Goal: Transaction & Acquisition: Book appointment/travel/reservation

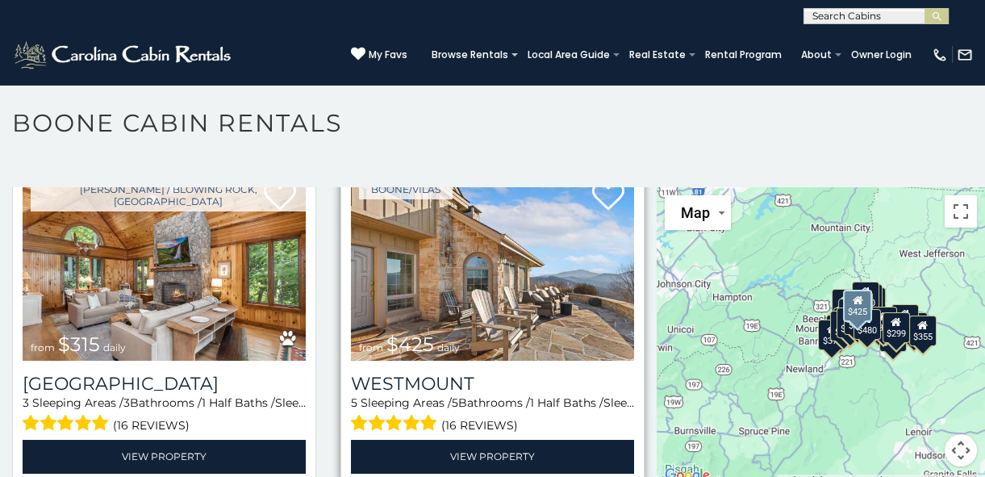
scroll to position [440, 0]
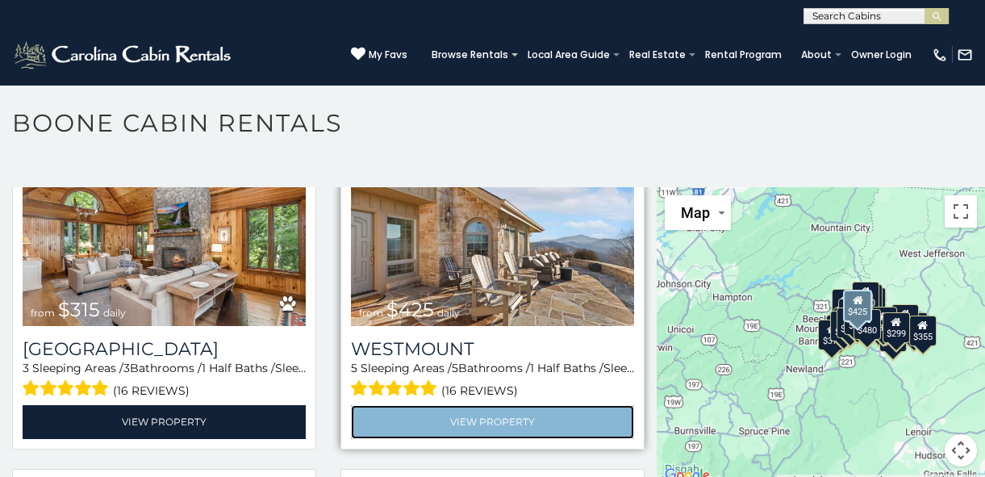
click at [508, 405] on link "View Property" at bounding box center [492, 421] width 283 height 33
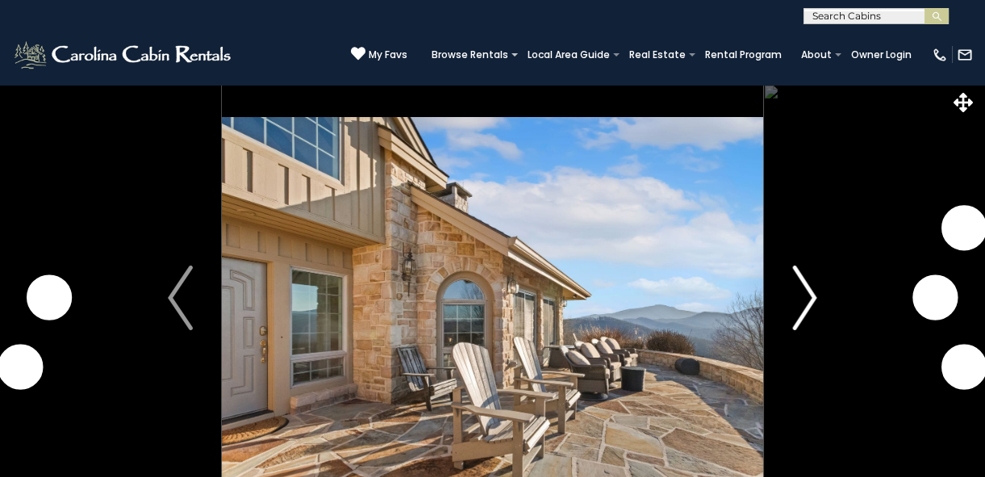
click at [809, 291] on img "Next" at bounding box center [804, 297] width 24 height 65
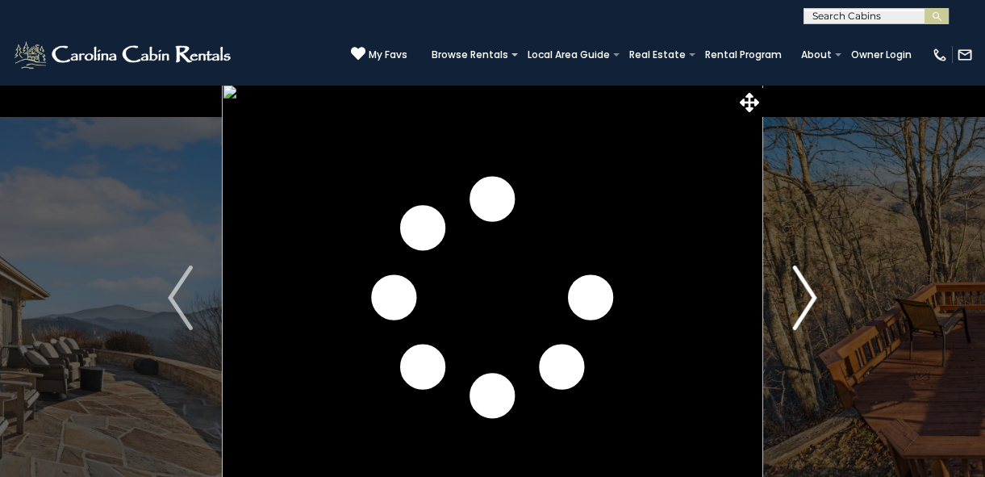
click at [809, 291] on img "Next" at bounding box center [804, 297] width 24 height 65
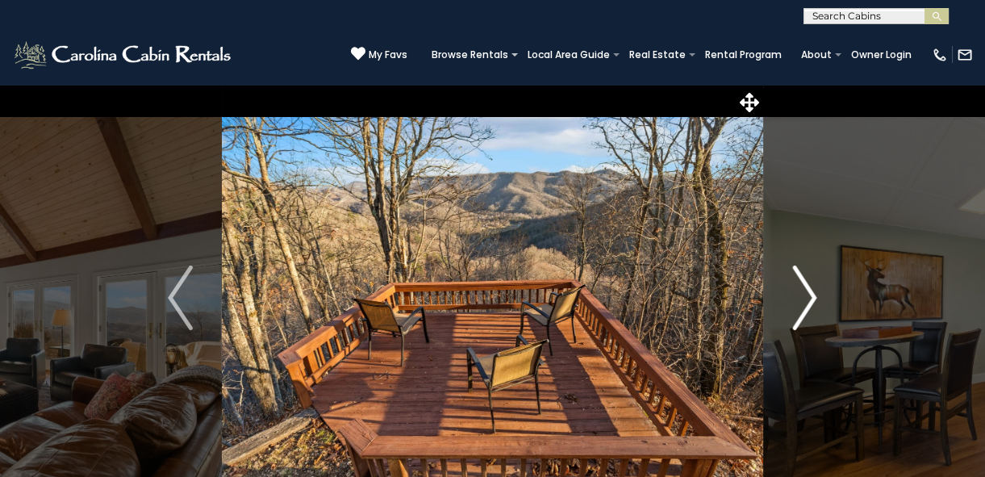
click at [809, 291] on img "Next" at bounding box center [804, 297] width 24 height 65
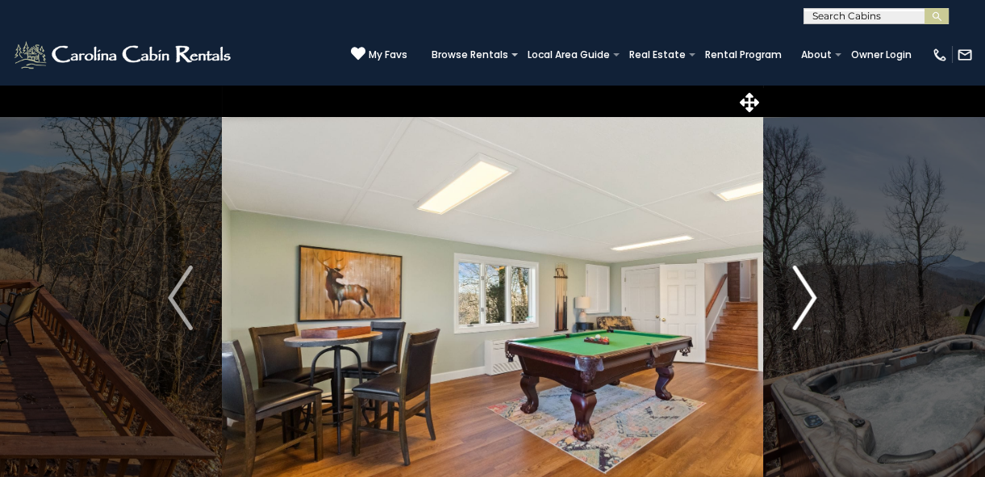
click at [809, 291] on img "Next" at bounding box center [804, 297] width 24 height 65
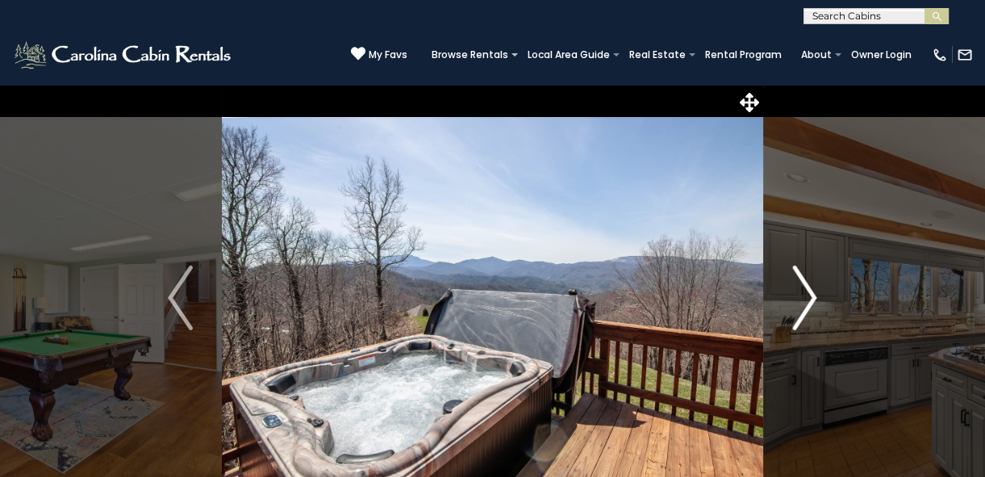
click at [809, 291] on img "Next" at bounding box center [804, 297] width 24 height 65
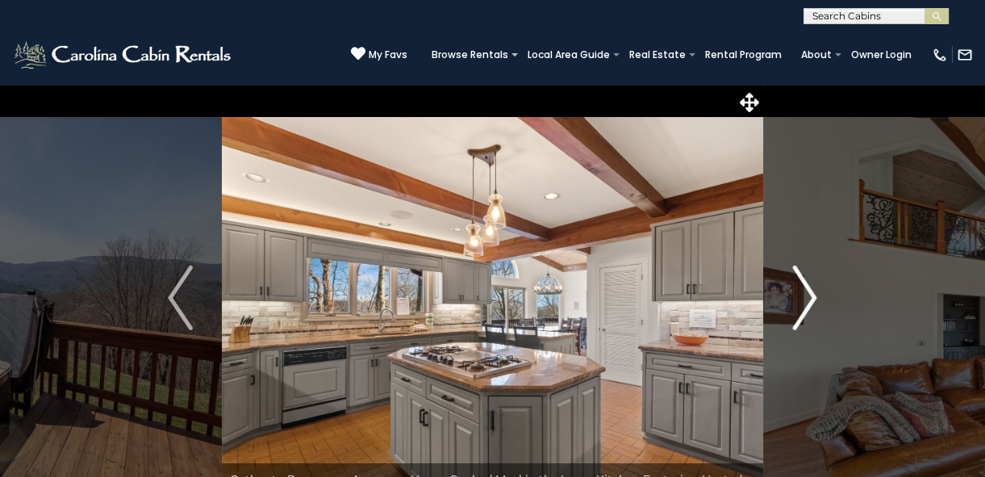
click at [809, 291] on img "Next" at bounding box center [804, 297] width 24 height 65
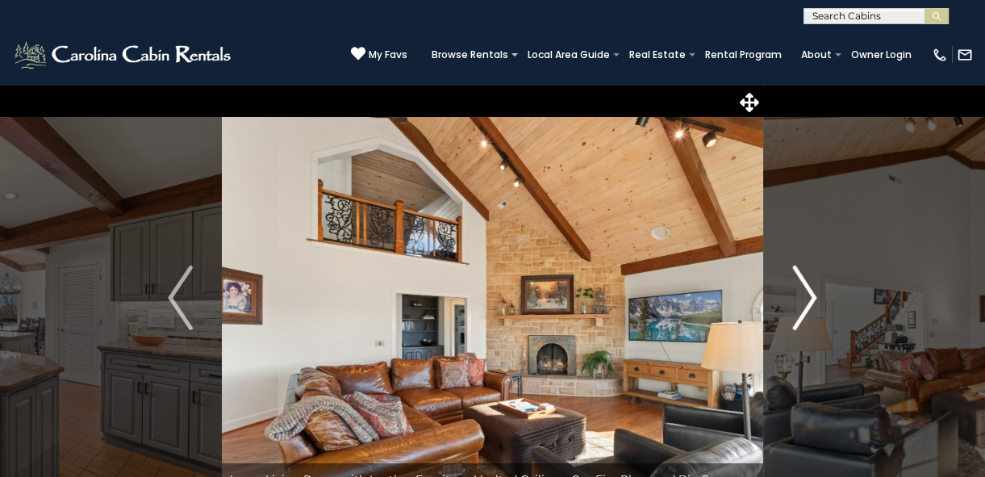
click at [809, 291] on img "Next" at bounding box center [804, 297] width 24 height 65
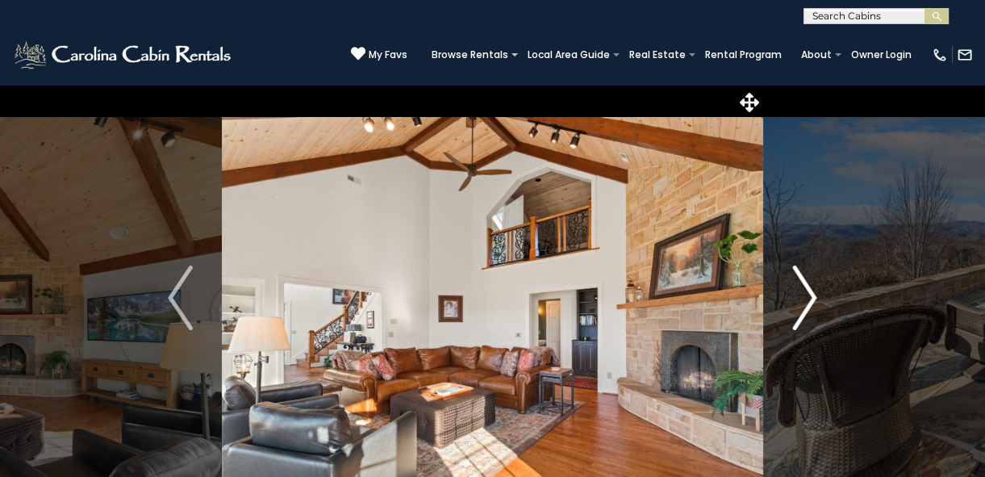
click at [809, 291] on img "Next" at bounding box center [804, 297] width 24 height 65
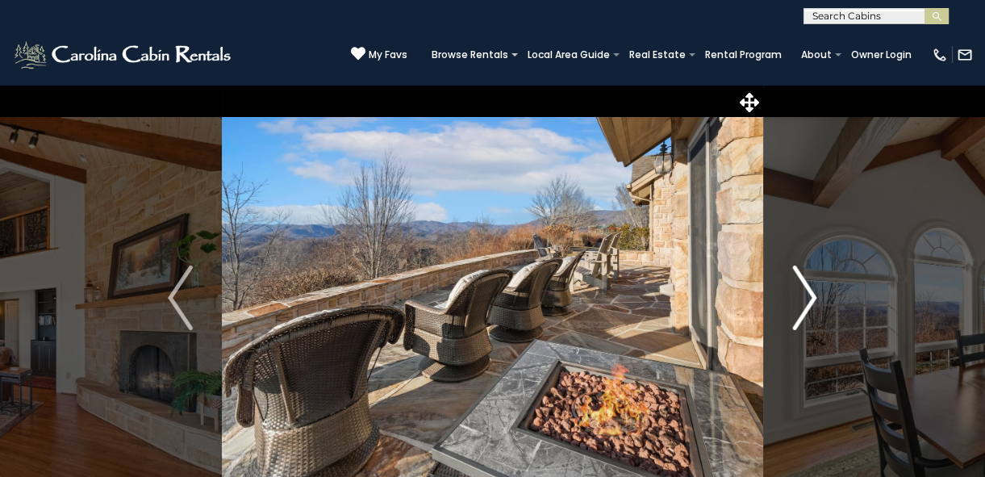
click at [809, 291] on img "Next" at bounding box center [804, 297] width 24 height 65
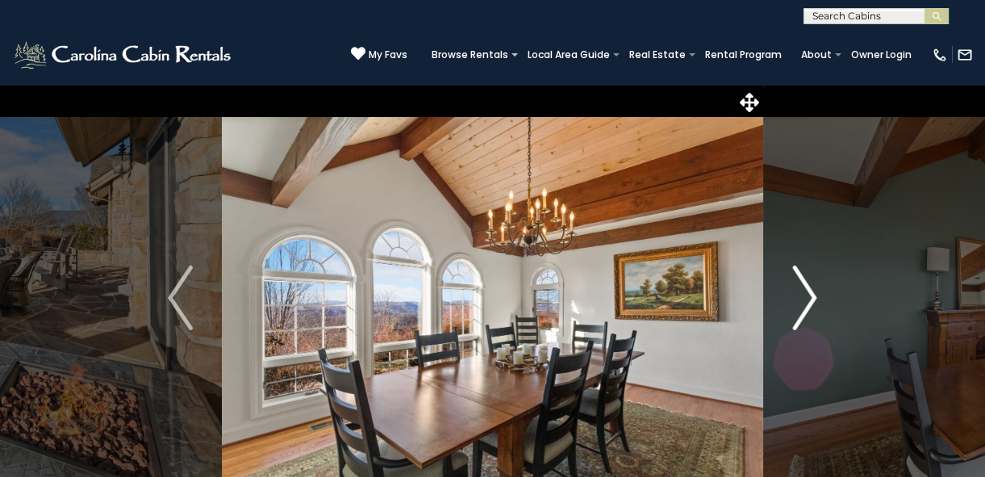
click at [809, 291] on img "Next" at bounding box center [804, 297] width 24 height 65
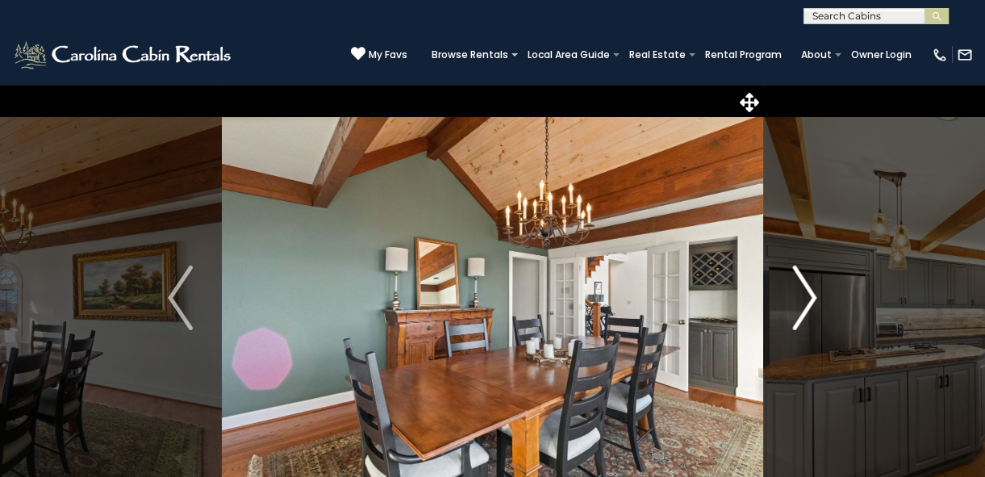
click at [809, 291] on img "Next" at bounding box center [804, 297] width 24 height 65
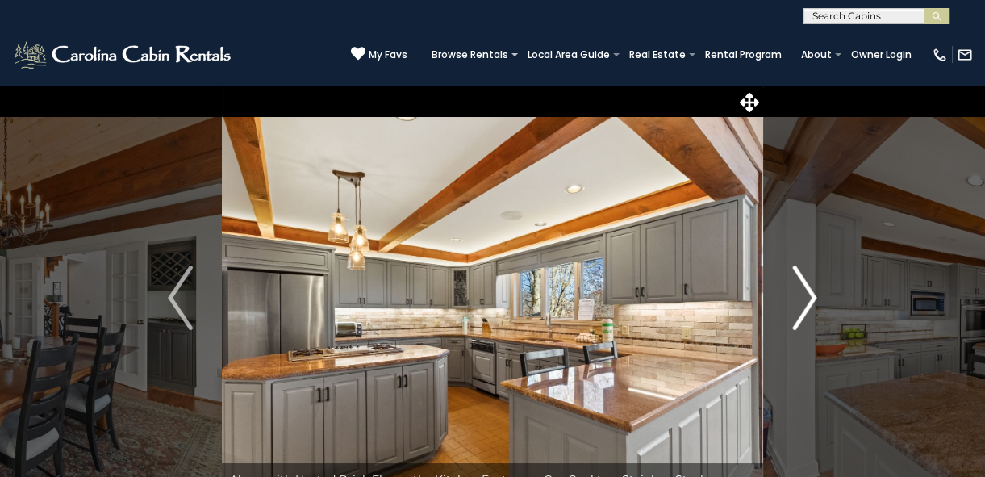
click at [809, 291] on img "Next" at bounding box center [804, 297] width 24 height 65
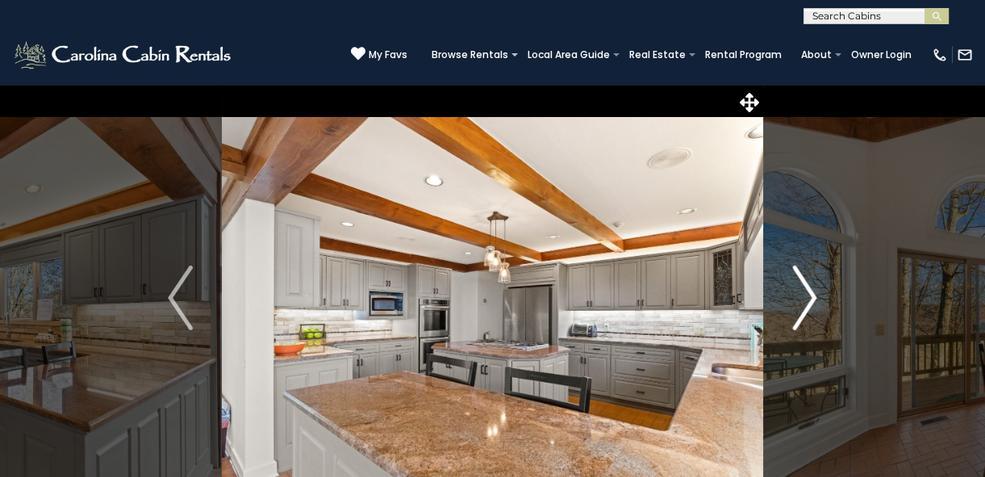
click at [809, 291] on img "Next" at bounding box center [804, 297] width 24 height 65
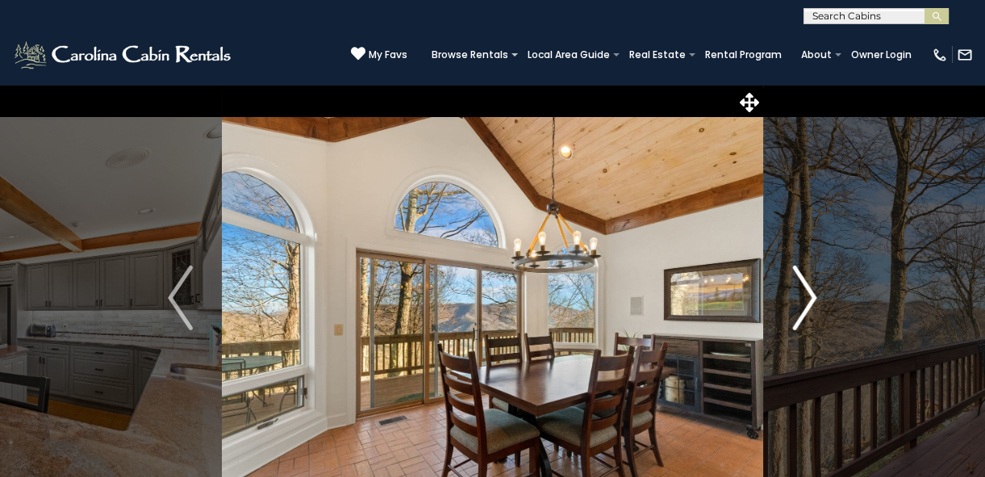
click at [809, 291] on img "Next" at bounding box center [804, 297] width 24 height 65
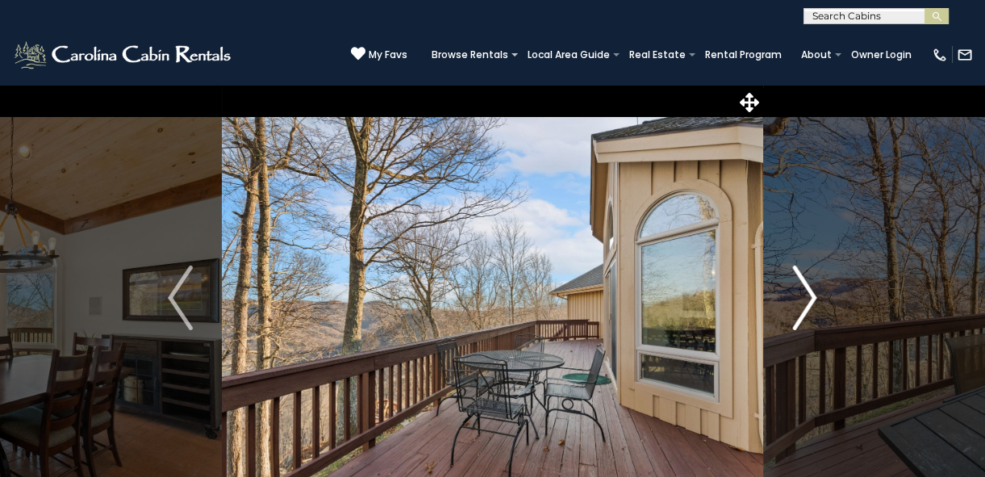
click at [809, 291] on img "Next" at bounding box center [804, 297] width 24 height 65
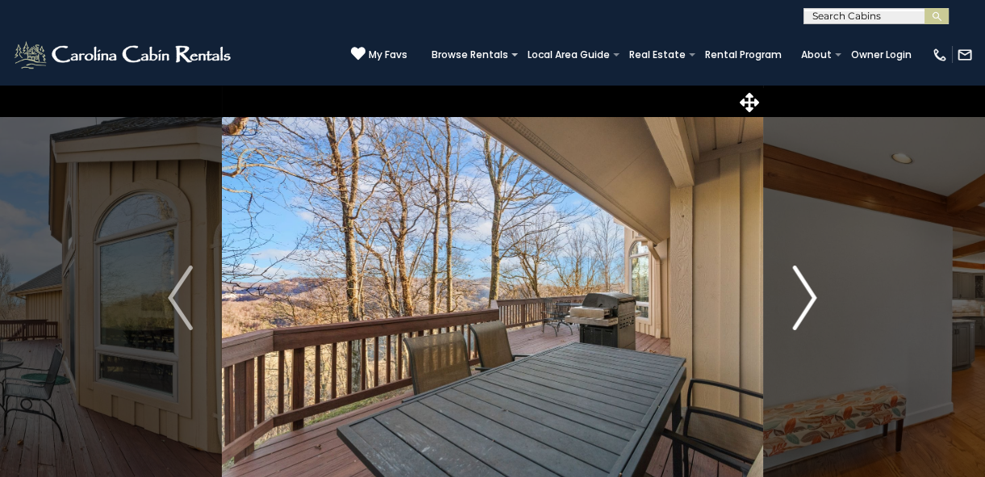
click at [809, 291] on img "Next" at bounding box center [804, 297] width 24 height 65
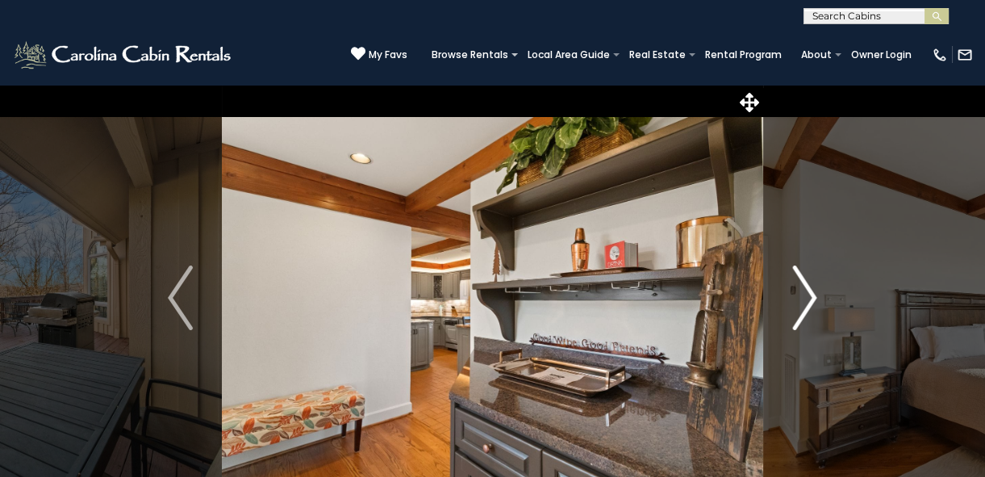
click at [809, 291] on img "Next" at bounding box center [804, 297] width 24 height 65
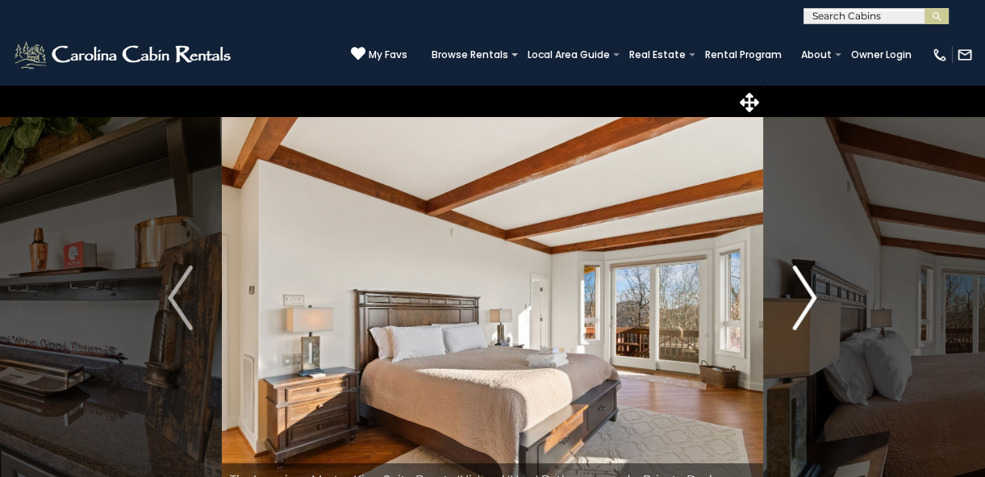
click at [809, 291] on img "Next" at bounding box center [804, 297] width 24 height 65
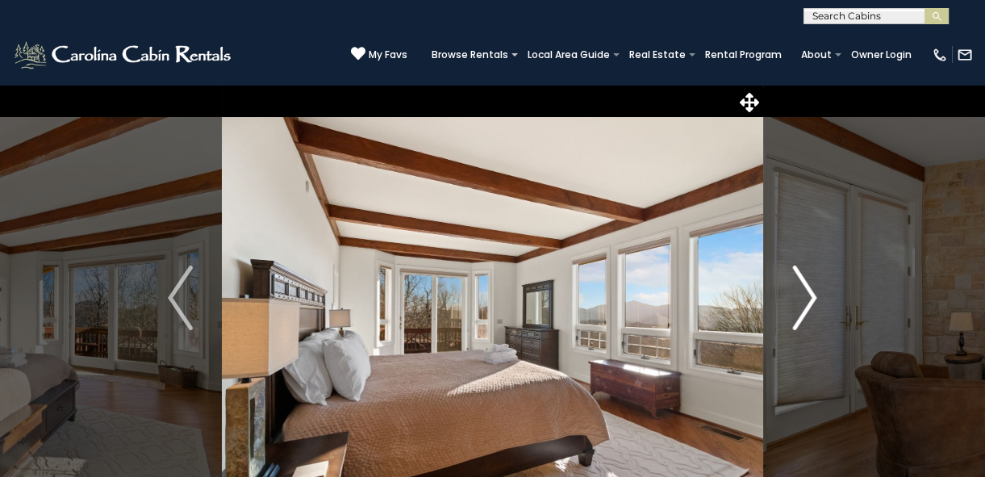
click at [809, 291] on img "Next" at bounding box center [804, 297] width 24 height 65
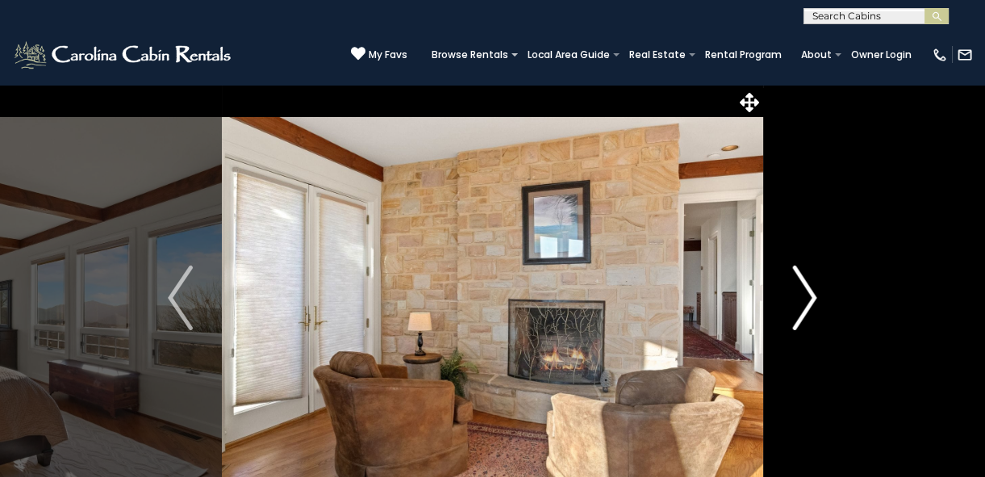
click at [809, 291] on img "Next" at bounding box center [804, 297] width 24 height 65
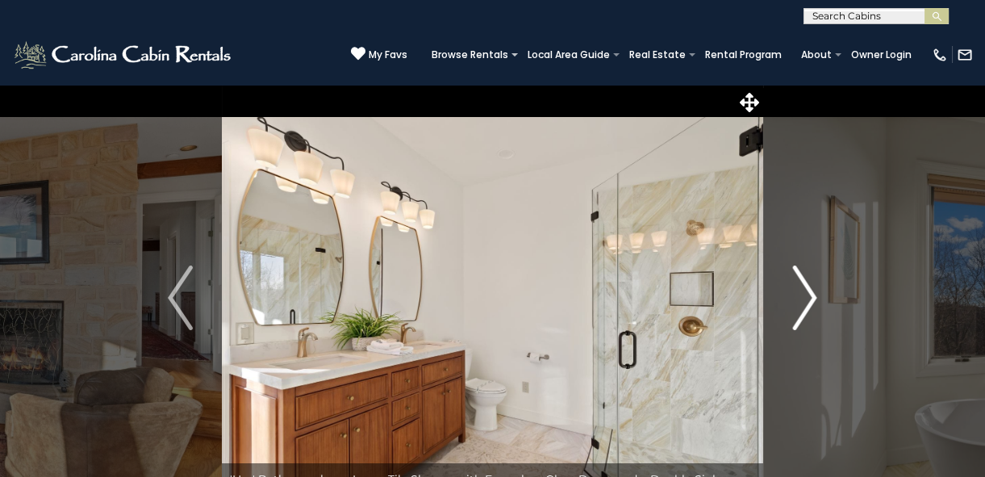
click at [817, 298] on button "Next" at bounding box center [804, 298] width 83 height 428
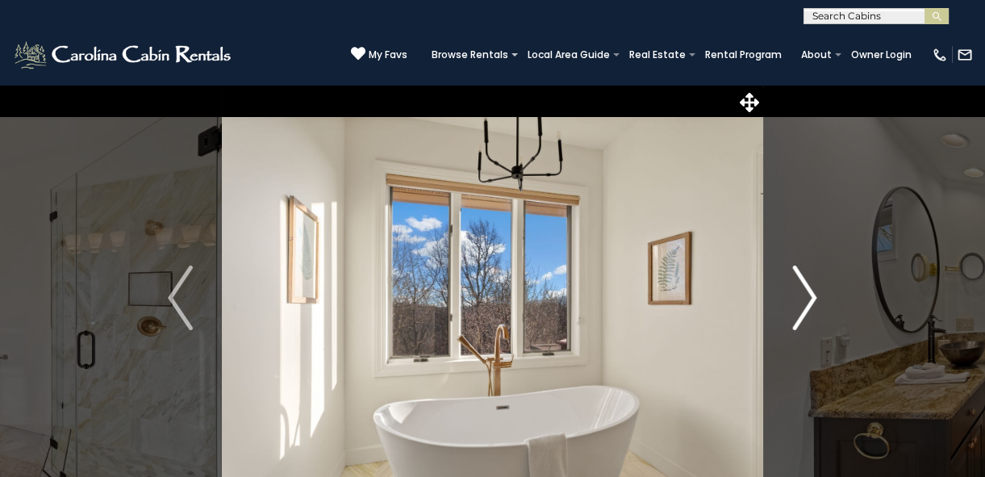
click at [817, 298] on button "Next" at bounding box center [804, 298] width 83 height 428
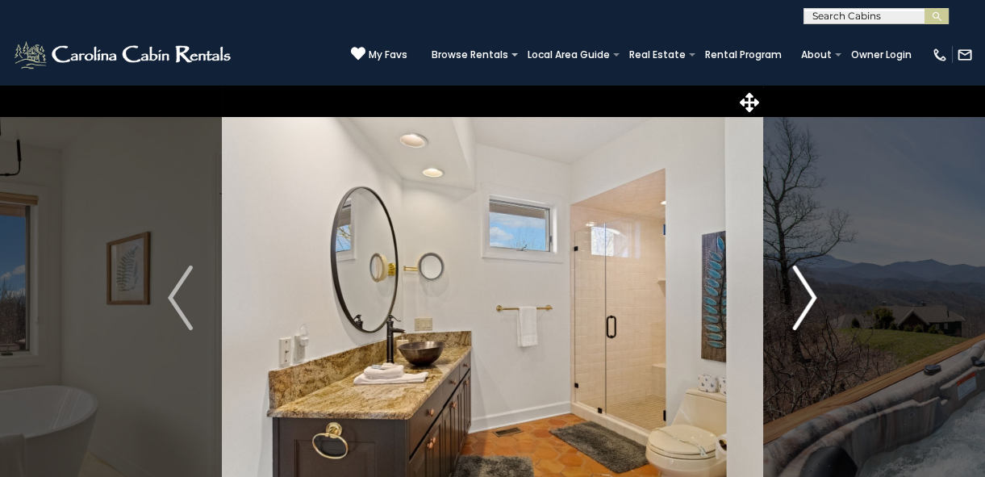
click at [817, 298] on button "Next" at bounding box center [804, 298] width 83 height 428
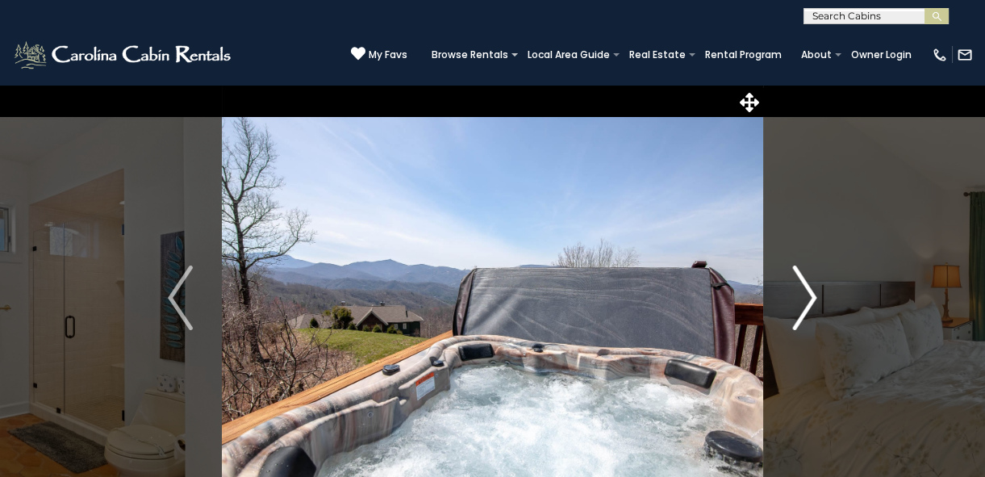
click at [813, 292] on img "Next" at bounding box center [804, 297] width 24 height 65
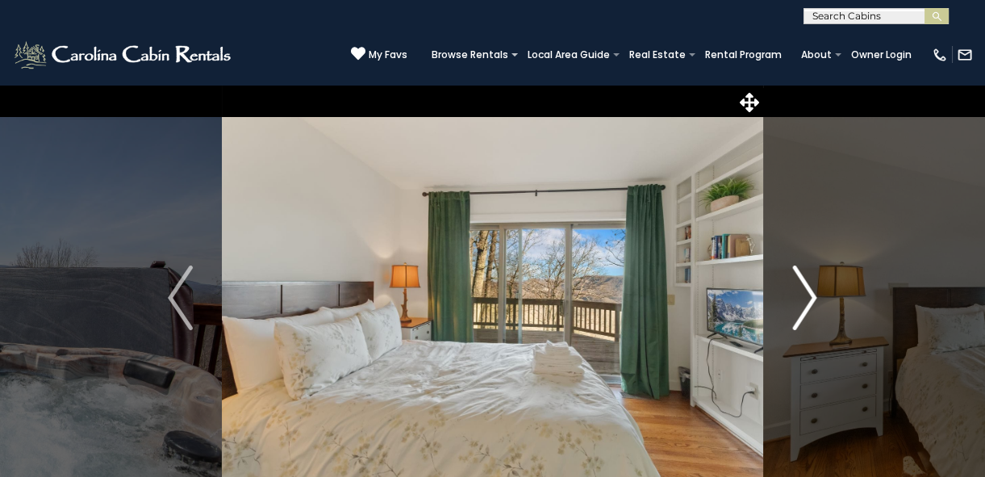
click at [813, 292] on img "Next" at bounding box center [804, 297] width 24 height 65
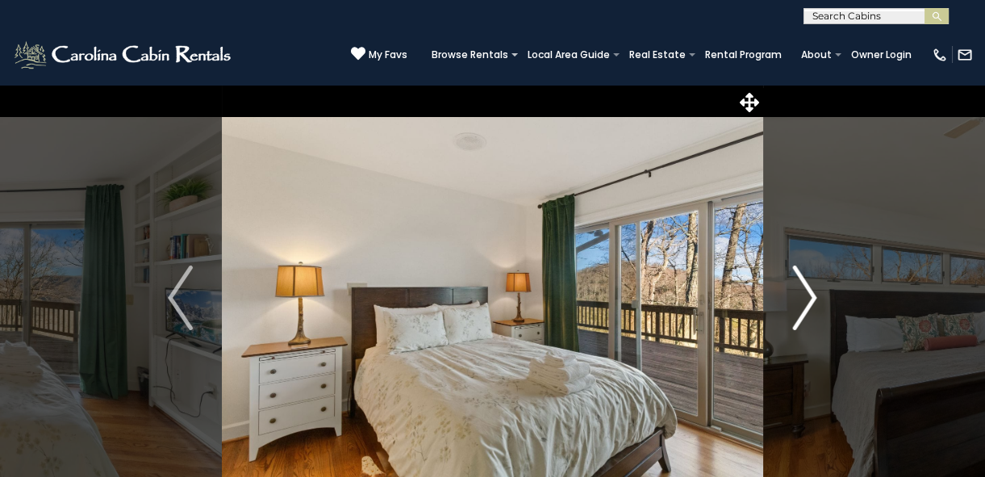
click at [813, 292] on img "Next" at bounding box center [804, 297] width 24 height 65
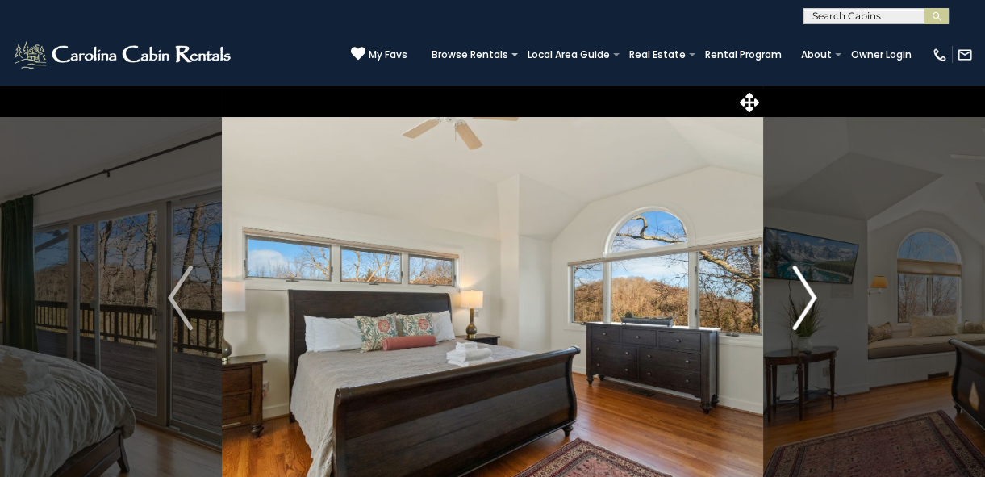
click at [813, 292] on img "Next" at bounding box center [804, 297] width 24 height 65
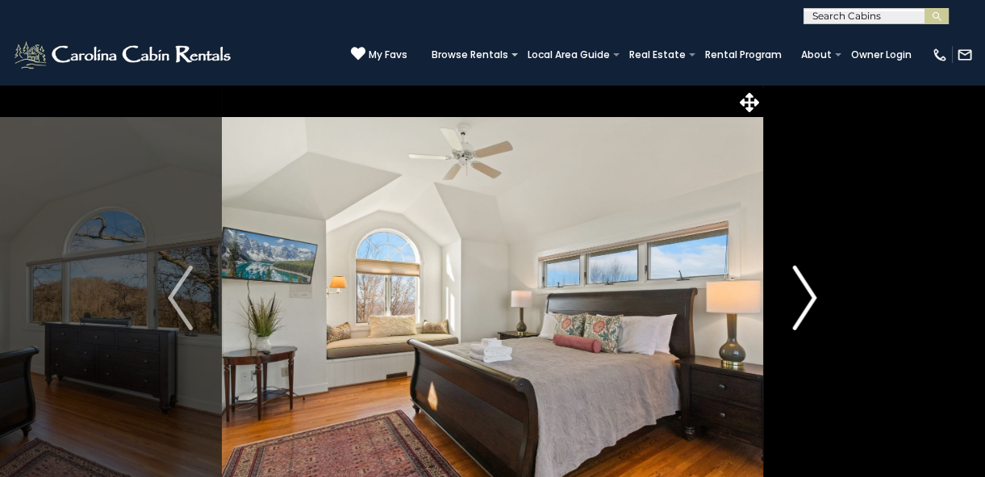
click at [811, 289] on img "Next" at bounding box center [804, 297] width 24 height 65
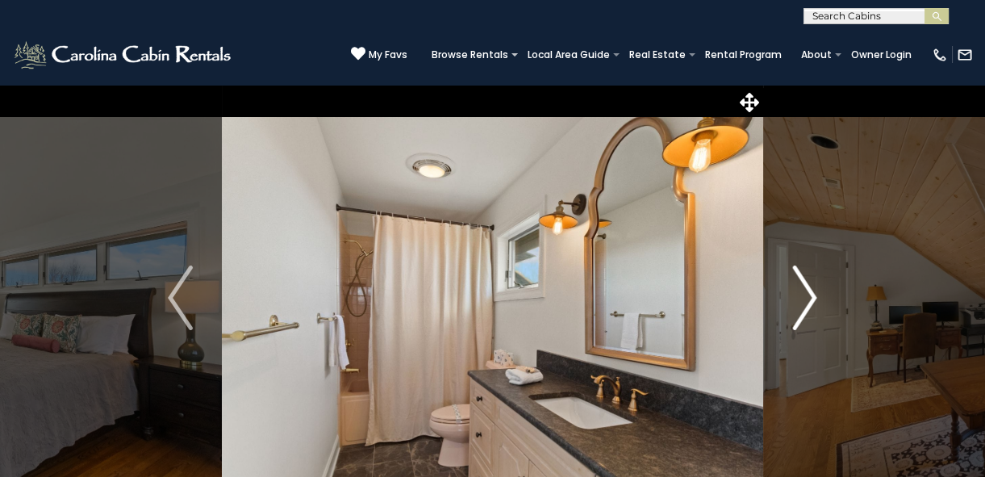
click at [811, 289] on img "Next" at bounding box center [804, 297] width 24 height 65
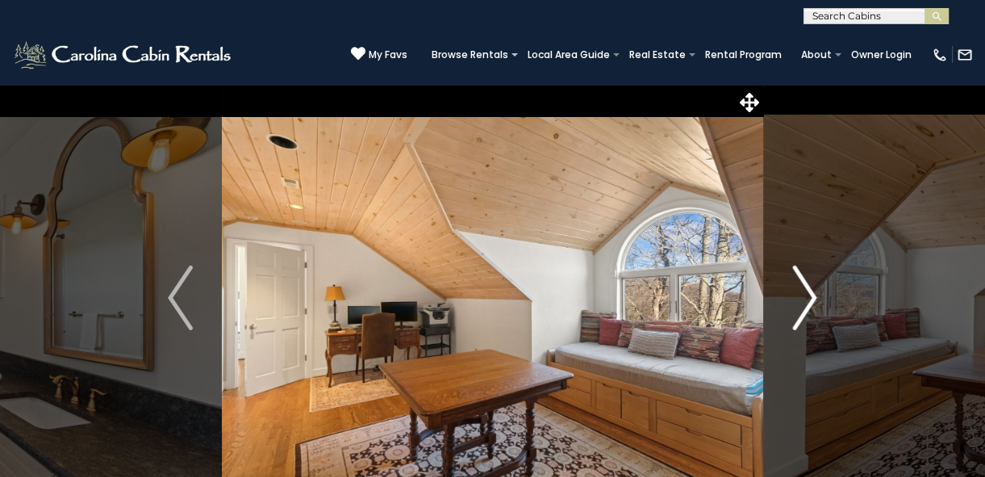
click at [811, 289] on img "Next" at bounding box center [804, 297] width 24 height 65
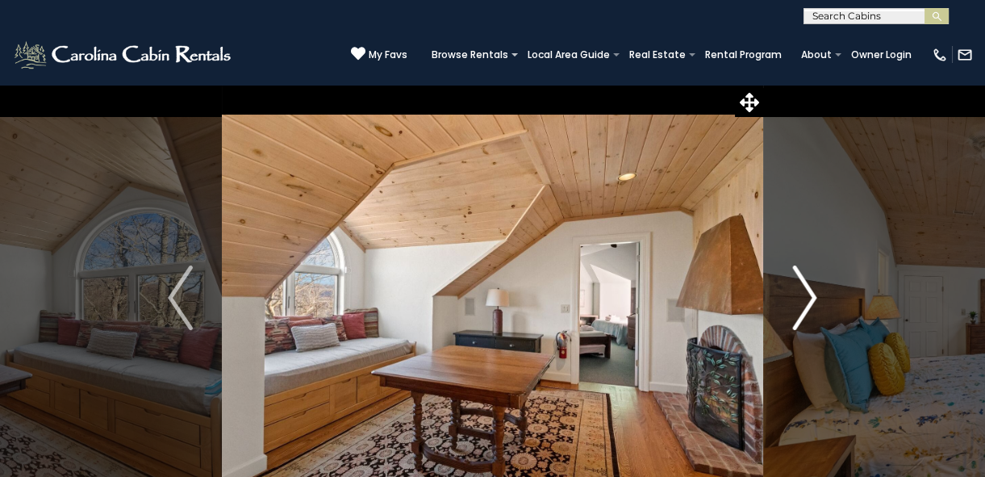
click at [811, 289] on img "Next" at bounding box center [804, 297] width 24 height 65
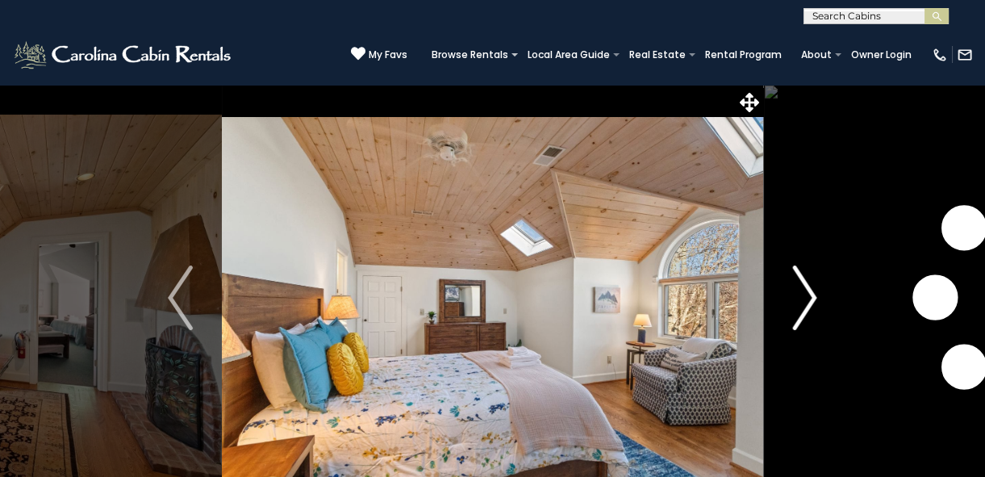
click at [811, 289] on img "Next" at bounding box center [804, 297] width 24 height 65
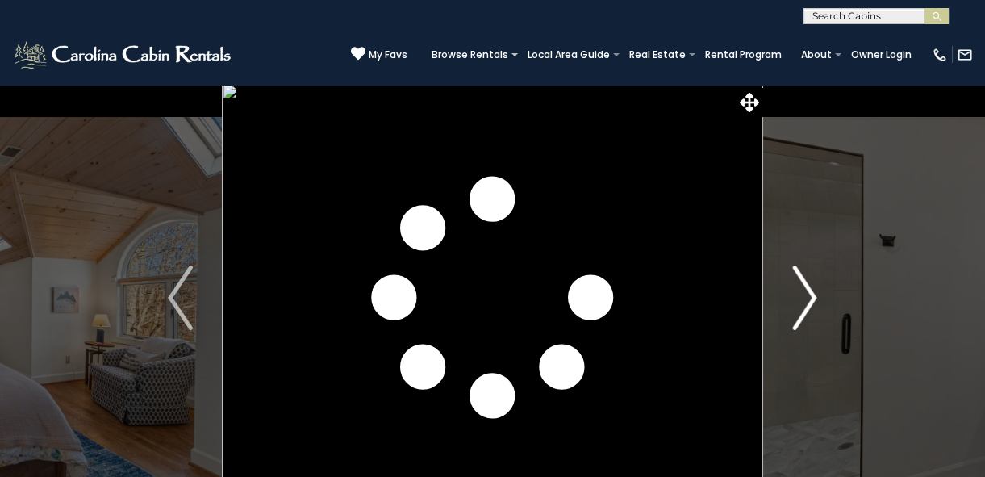
click at [811, 289] on img "Next" at bounding box center [804, 297] width 24 height 65
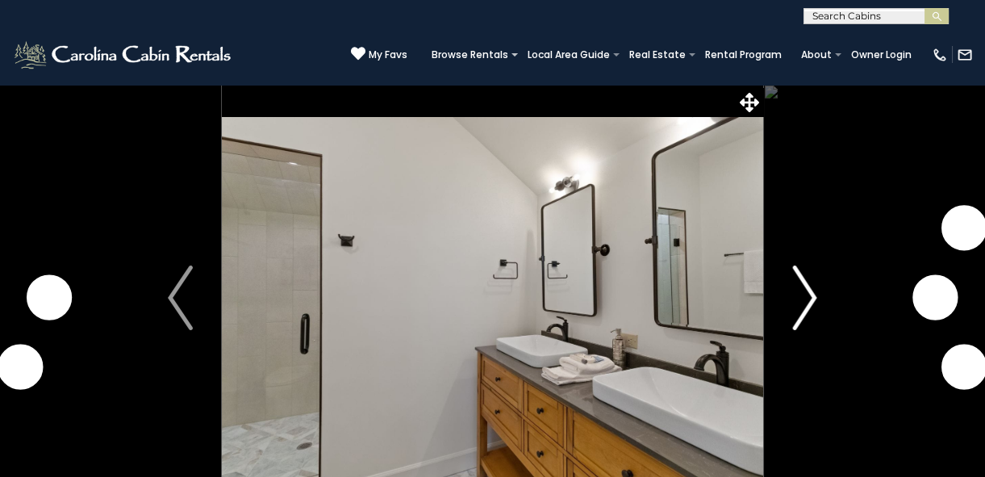
click at [811, 289] on img "Next" at bounding box center [804, 297] width 24 height 65
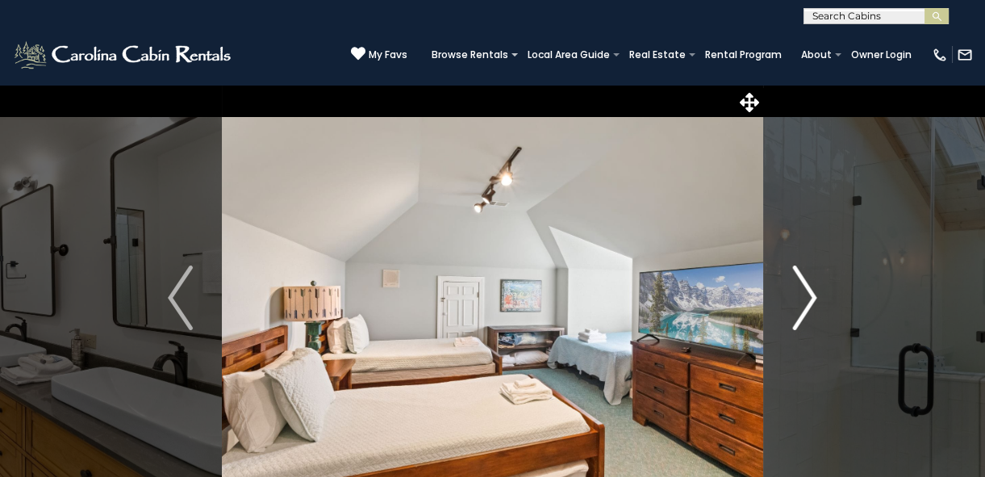
click at [810, 288] on img "Next" at bounding box center [804, 297] width 24 height 65
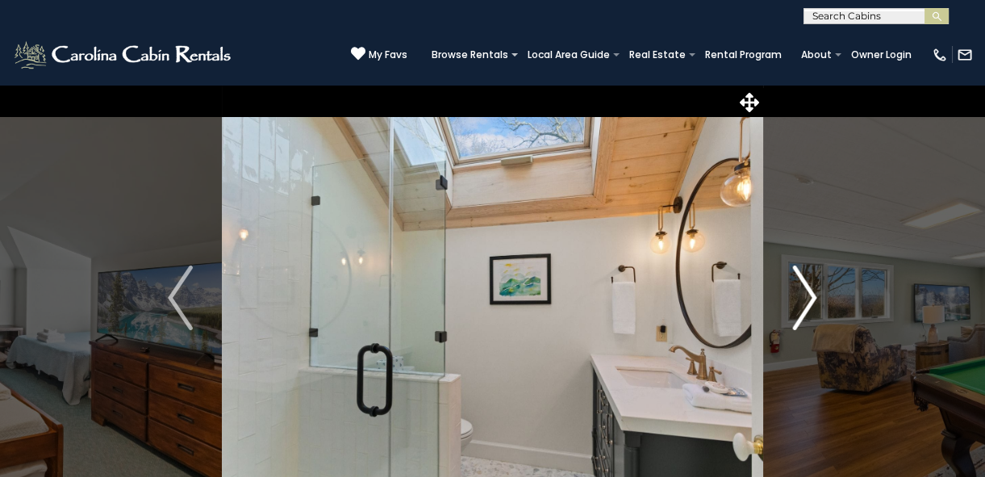
click at [809, 288] on img "Next" at bounding box center [804, 297] width 24 height 65
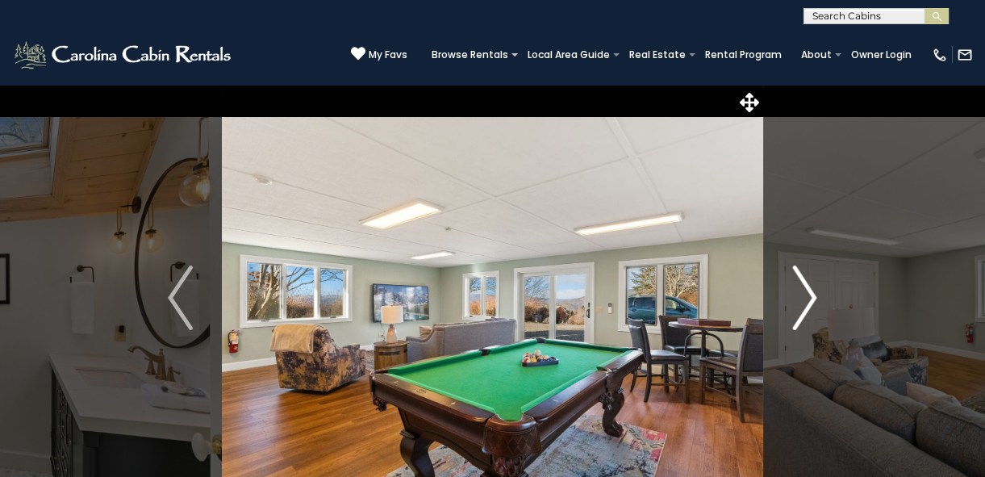
click at [809, 288] on img "Next" at bounding box center [804, 297] width 24 height 65
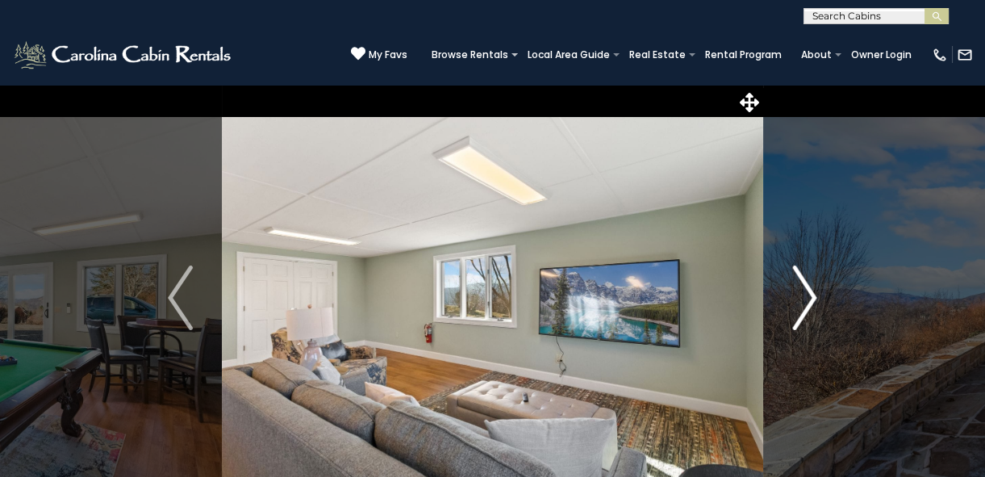
click at [806, 300] on img "Next" at bounding box center [804, 297] width 24 height 65
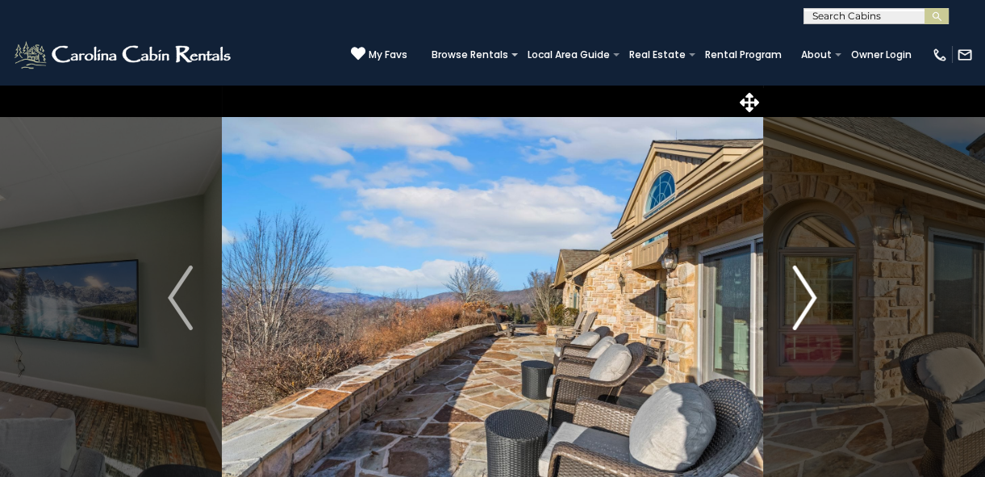
click at [796, 297] on img "Next" at bounding box center [804, 297] width 24 height 65
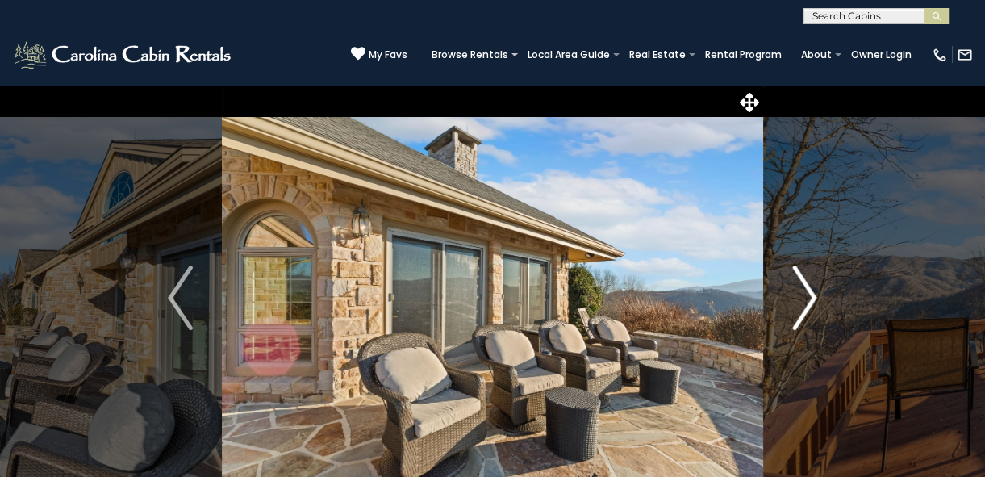
click at [796, 297] on img "Next" at bounding box center [804, 297] width 24 height 65
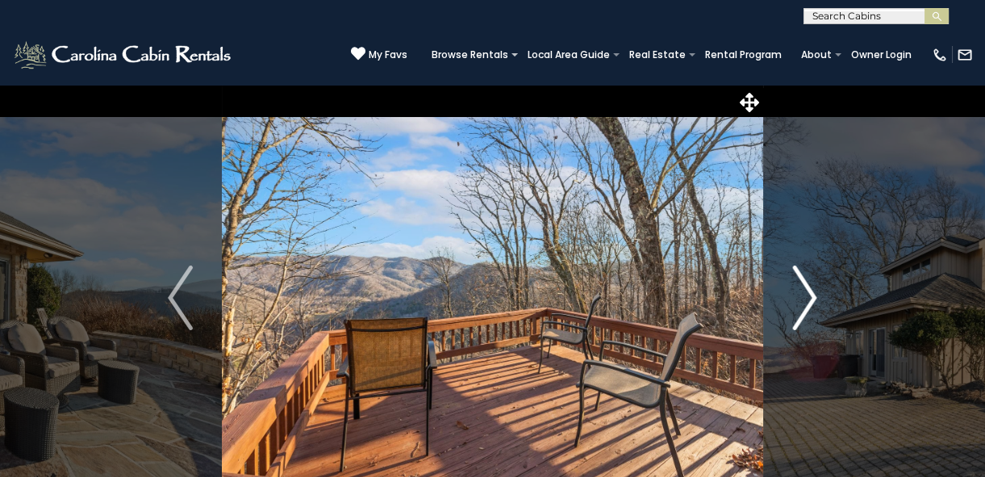
click at [796, 297] on img "Next" at bounding box center [804, 297] width 24 height 65
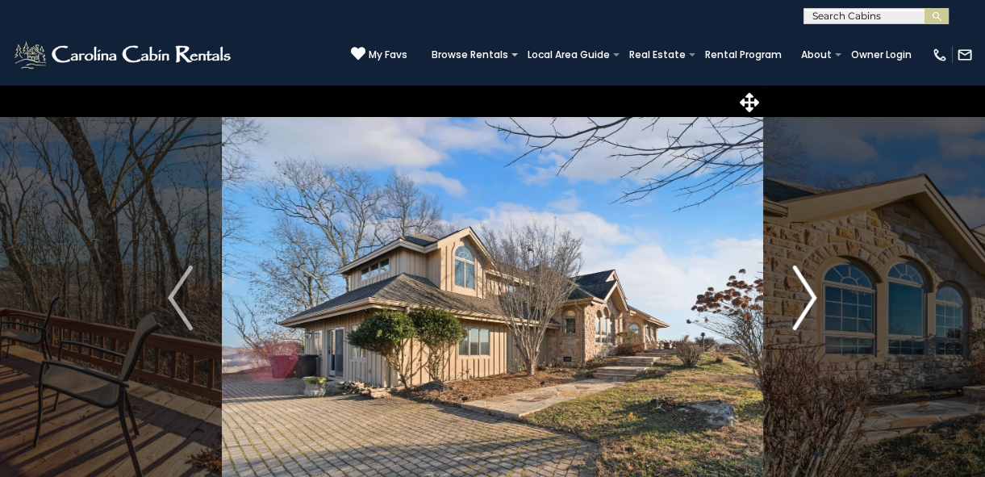
click at [796, 297] on img "Next" at bounding box center [804, 297] width 24 height 65
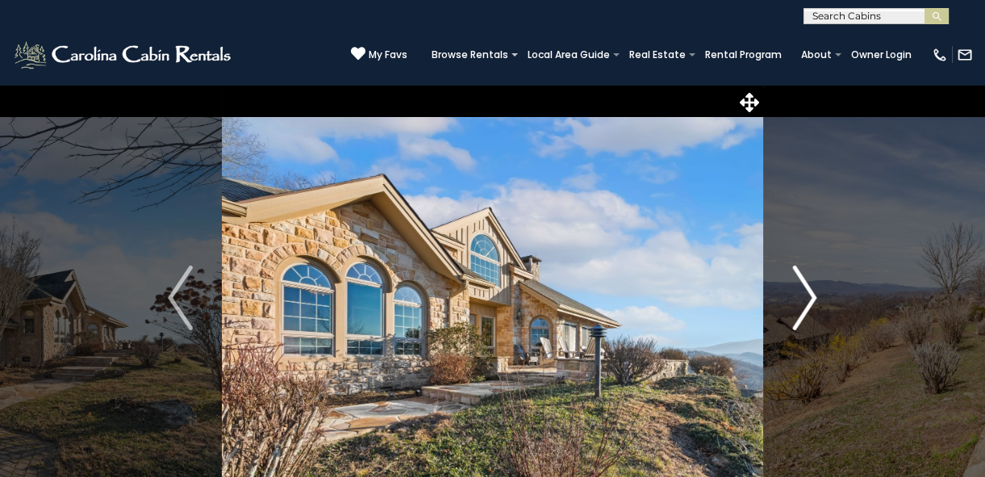
click at [796, 297] on img "Next" at bounding box center [804, 297] width 24 height 65
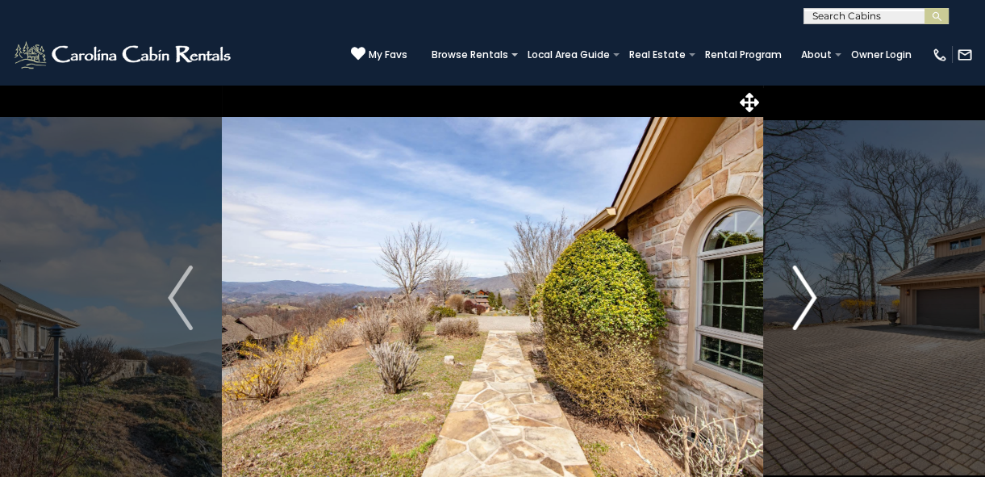
click at [796, 297] on img "Next" at bounding box center [804, 297] width 24 height 65
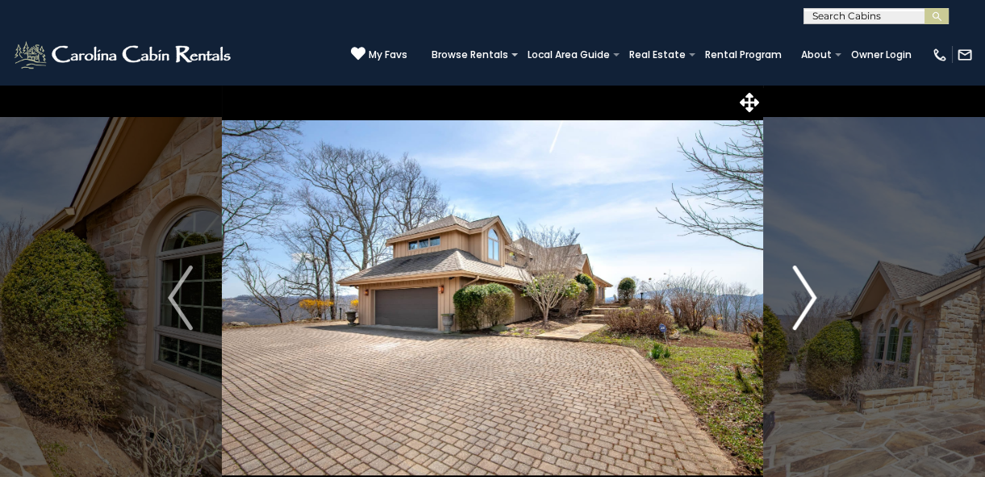
click at [796, 294] on img "Next" at bounding box center [804, 297] width 24 height 65
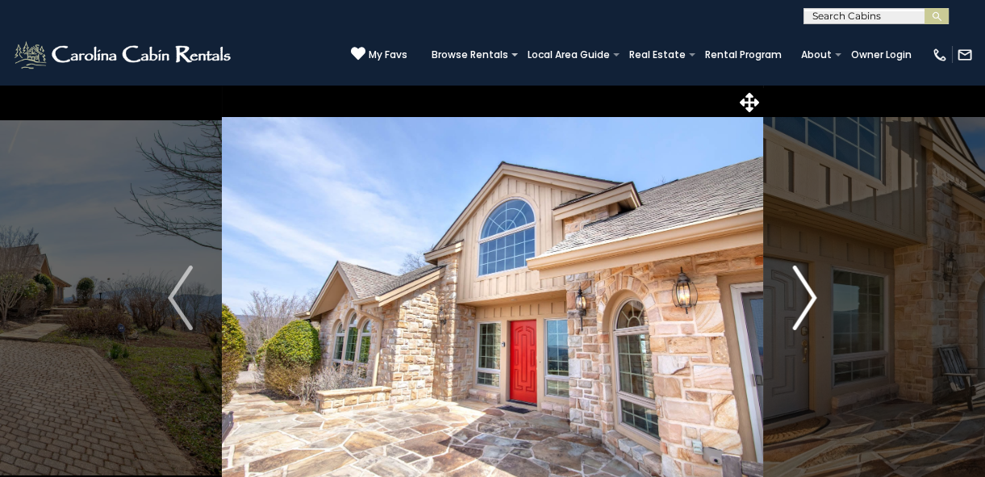
click at [796, 294] on img "Next" at bounding box center [804, 297] width 24 height 65
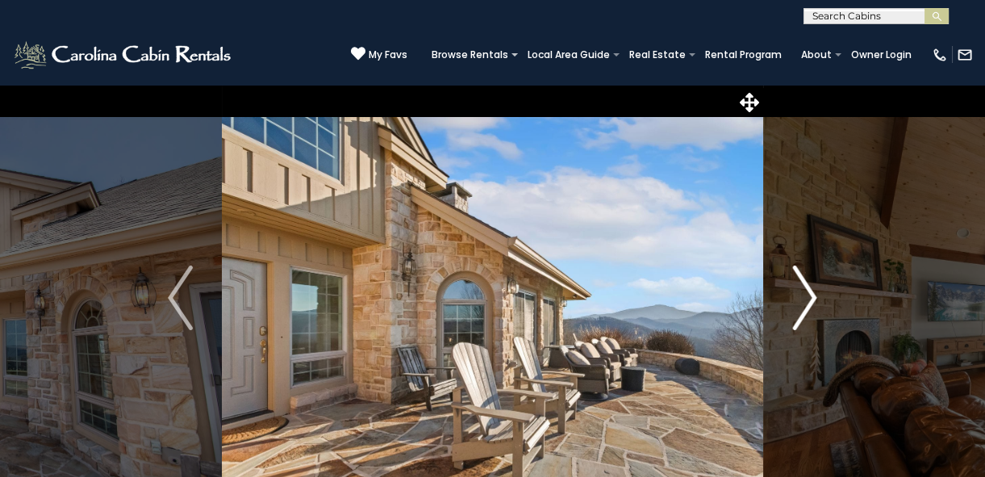
click at [796, 294] on img "Next" at bounding box center [804, 297] width 24 height 65
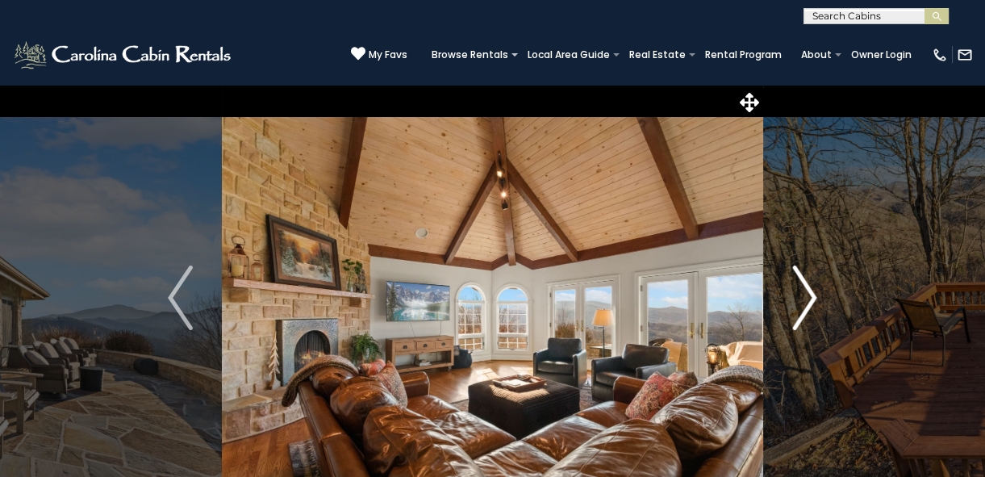
click at [796, 294] on img "Next" at bounding box center [804, 297] width 24 height 65
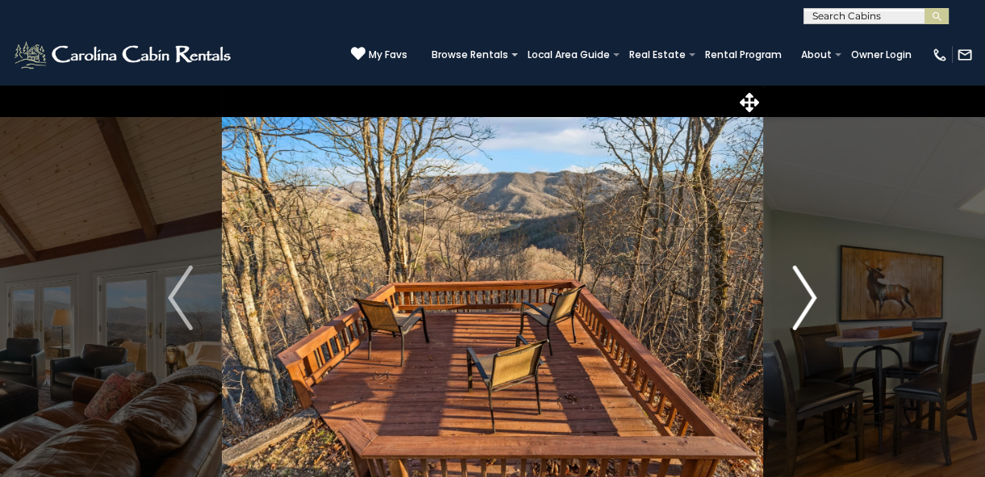
click at [796, 294] on img "Next" at bounding box center [804, 297] width 24 height 65
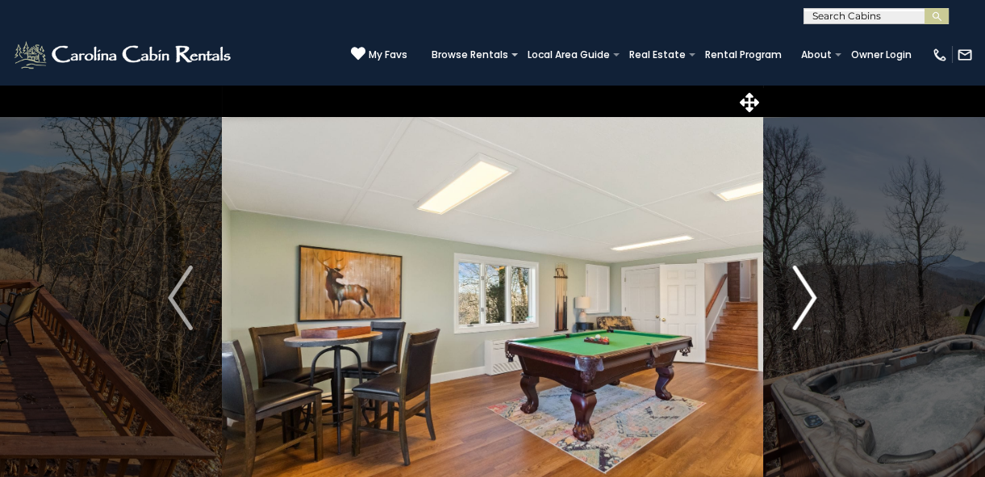
click at [796, 294] on img "Next" at bounding box center [804, 297] width 24 height 65
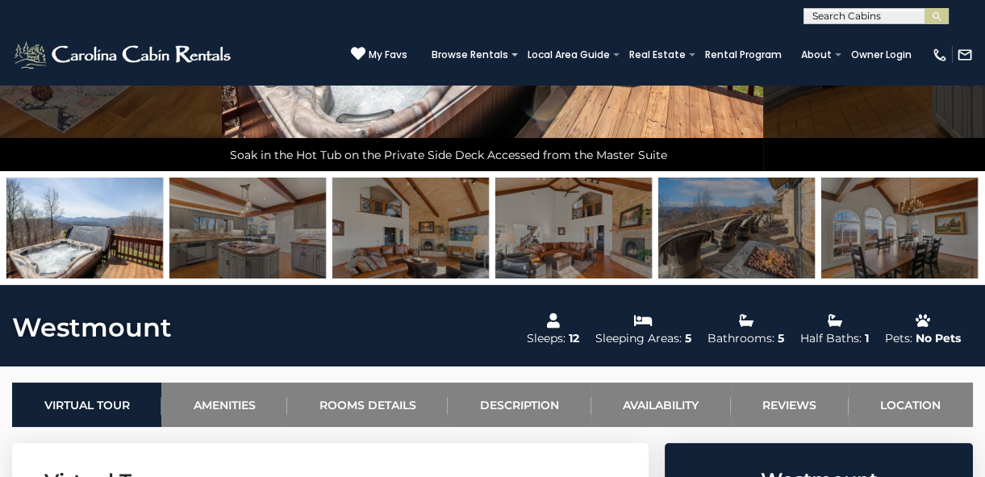
scroll to position [366, 0]
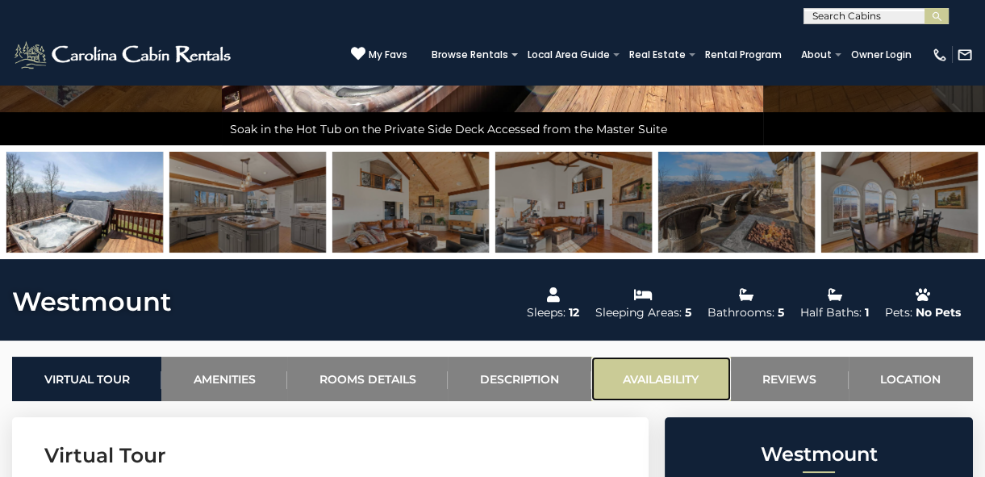
click at [632, 371] on link "Availability" at bounding box center [662, 379] width 140 height 44
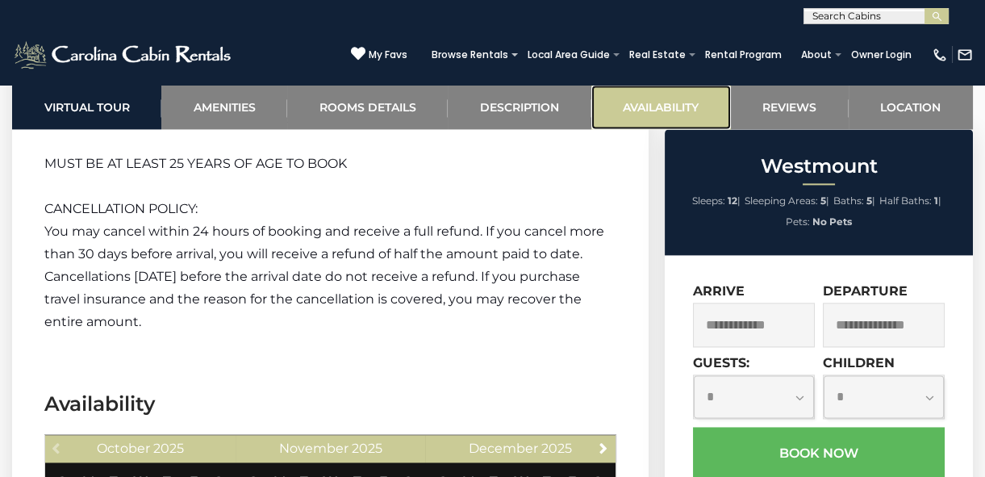
scroll to position [4516, 0]
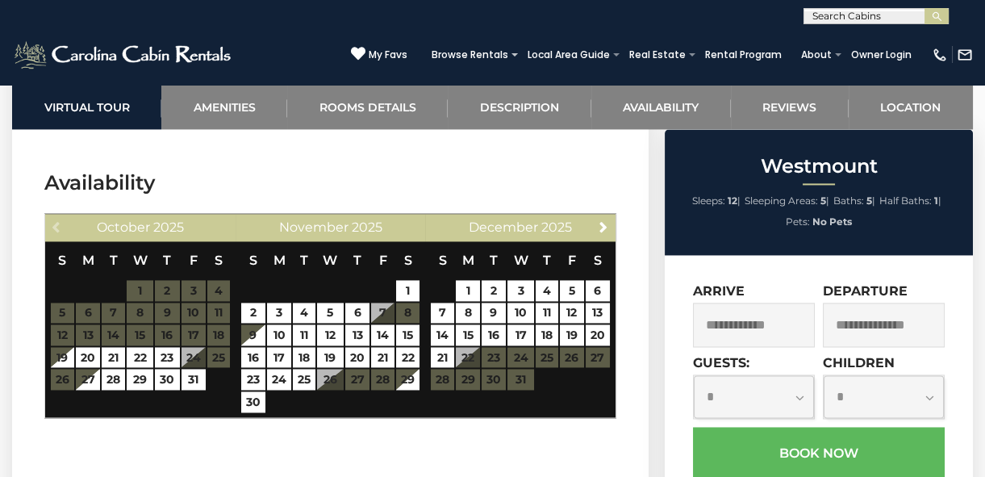
click at [327, 219] on span "November" at bounding box center [312, 226] width 69 height 15
click at [407, 347] on link "22" at bounding box center [407, 357] width 23 height 21
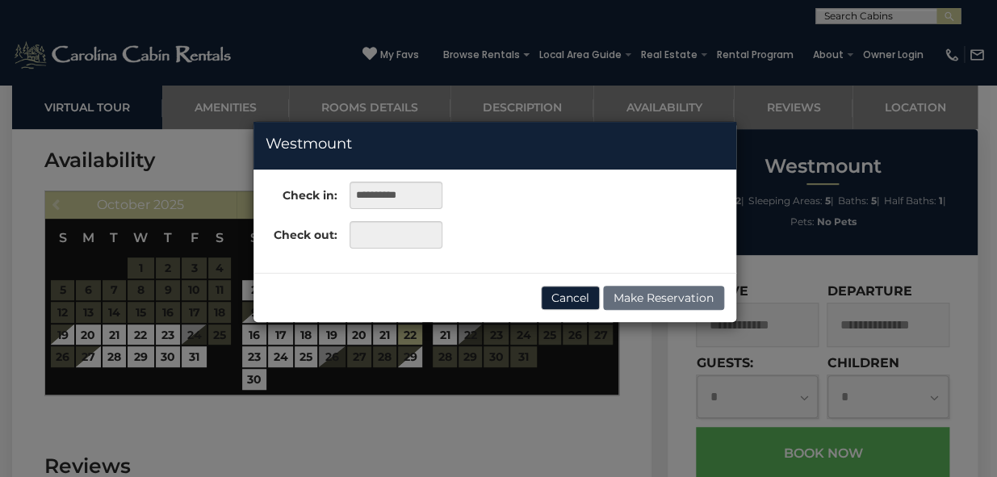
click at [324, 352] on div "**********" at bounding box center [498, 238] width 997 height 477
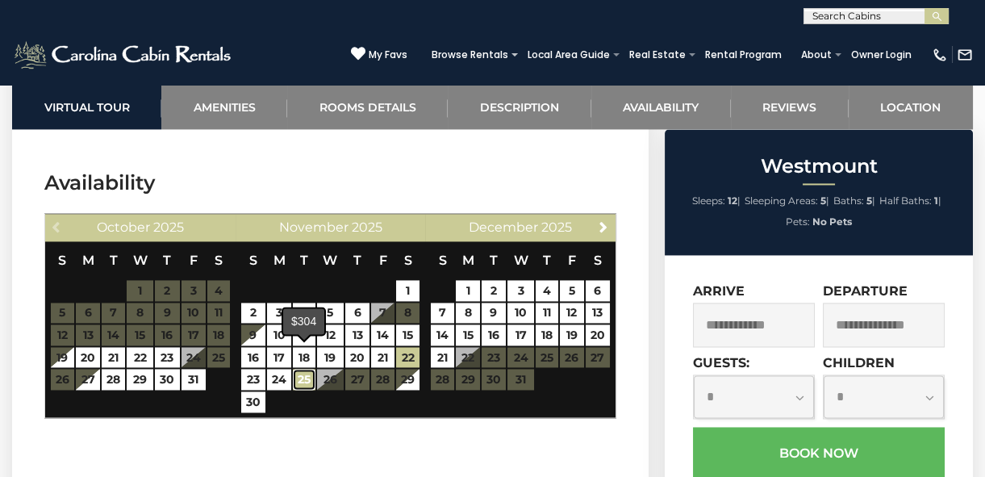
click at [307, 369] on link "25" at bounding box center [304, 379] width 23 height 21
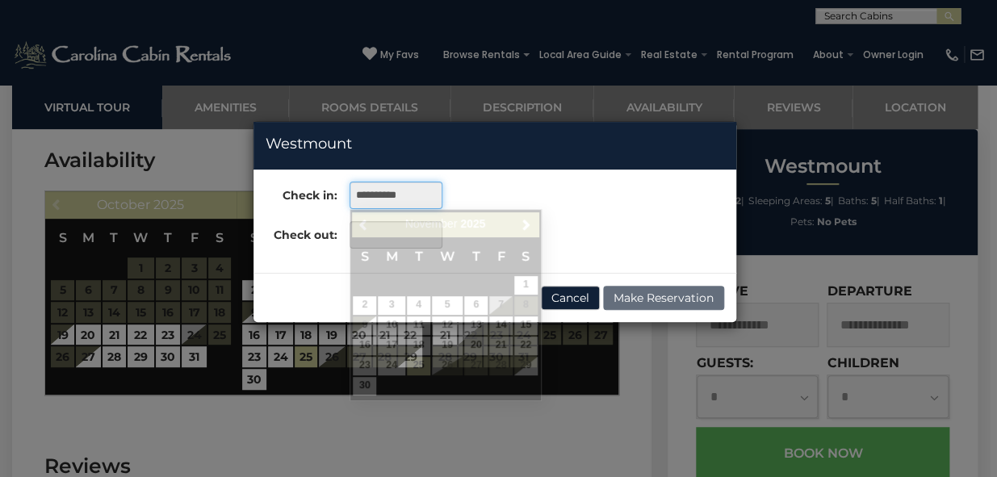
click at [424, 189] on input "**********" at bounding box center [395, 195] width 93 height 27
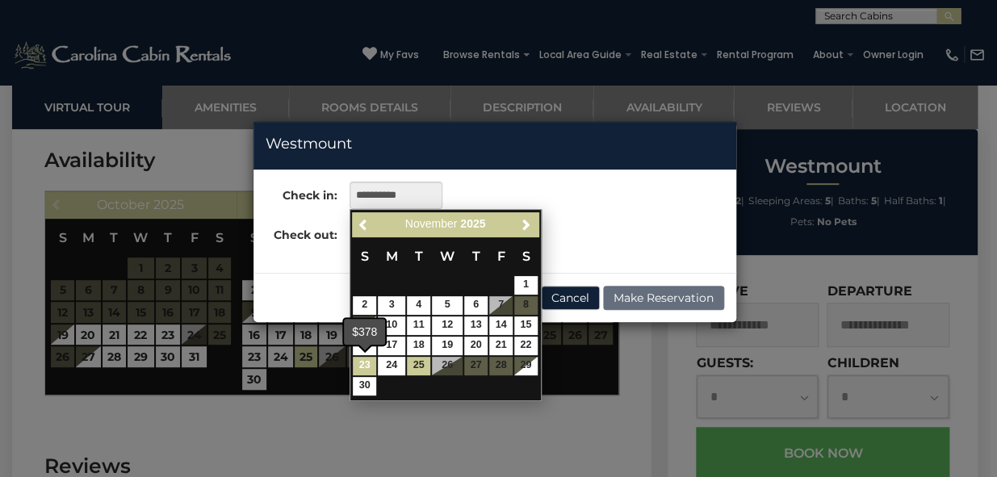
click at [362, 360] on link "23" at bounding box center [364, 366] width 23 height 19
type input "**********"
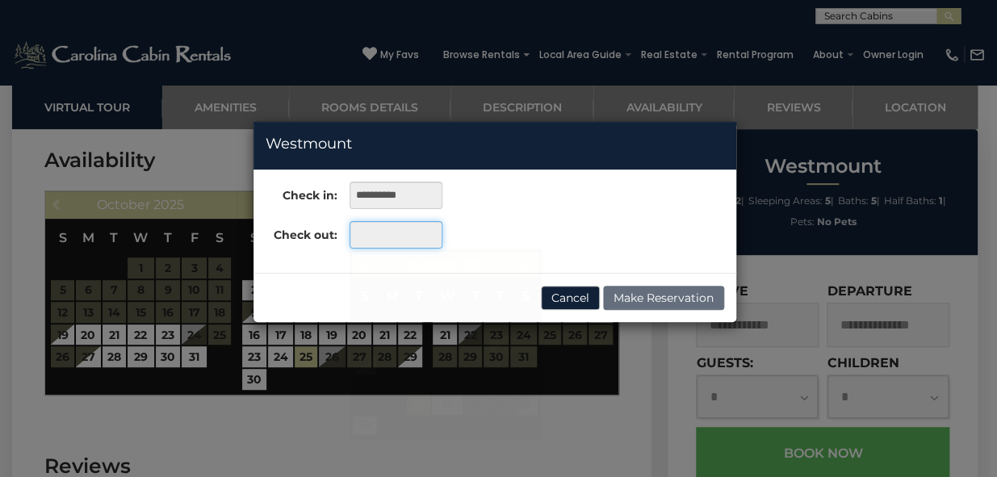
click at [404, 232] on input "text" at bounding box center [395, 234] width 93 height 27
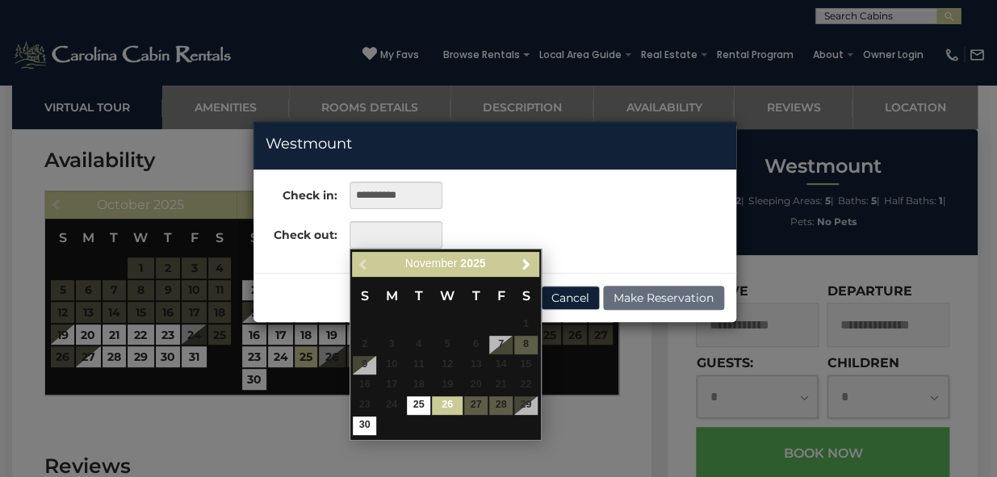
click at [445, 403] on link "26" at bounding box center [447, 405] width 31 height 19
type input "**********"
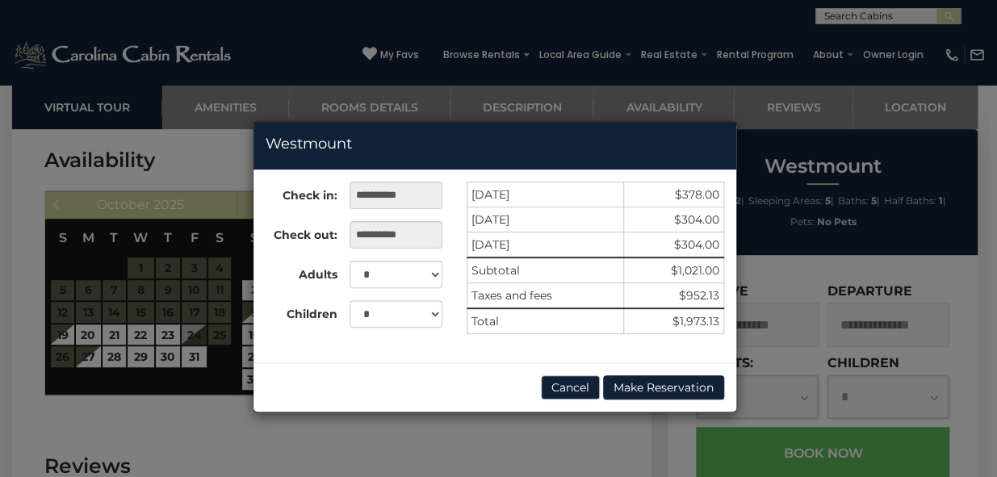
click at [798, 346] on div "**********" at bounding box center [498, 238] width 997 height 477
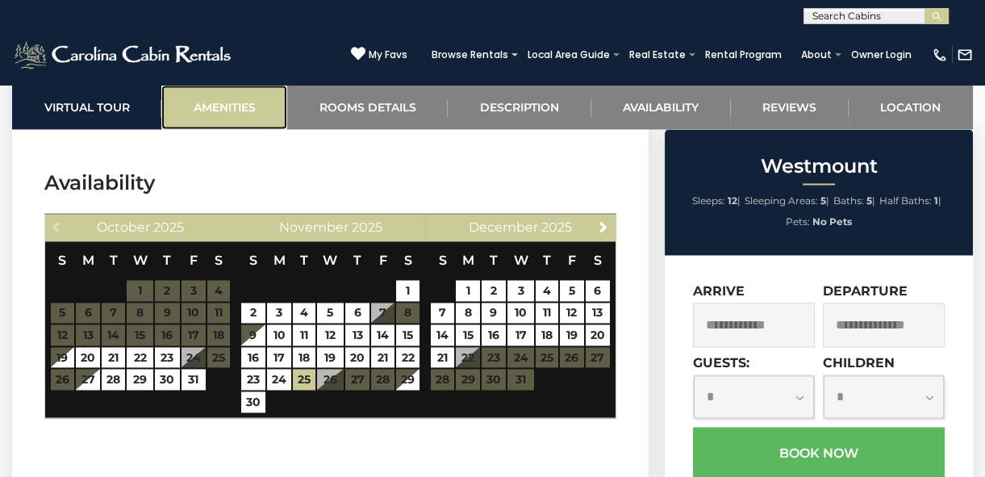
click at [246, 115] on link "Amenities" at bounding box center [224, 107] width 126 height 44
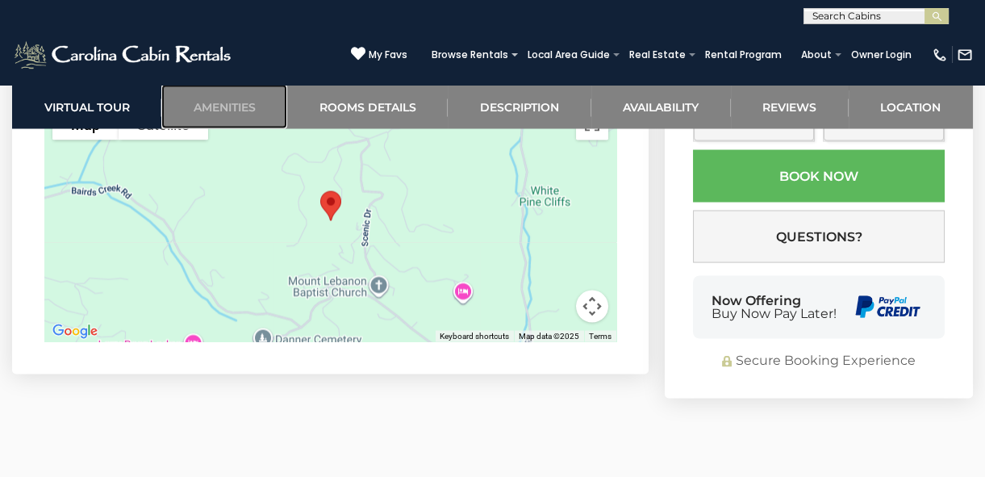
scroll to position [5205, 0]
